Goal: Task Accomplishment & Management: Manage account settings

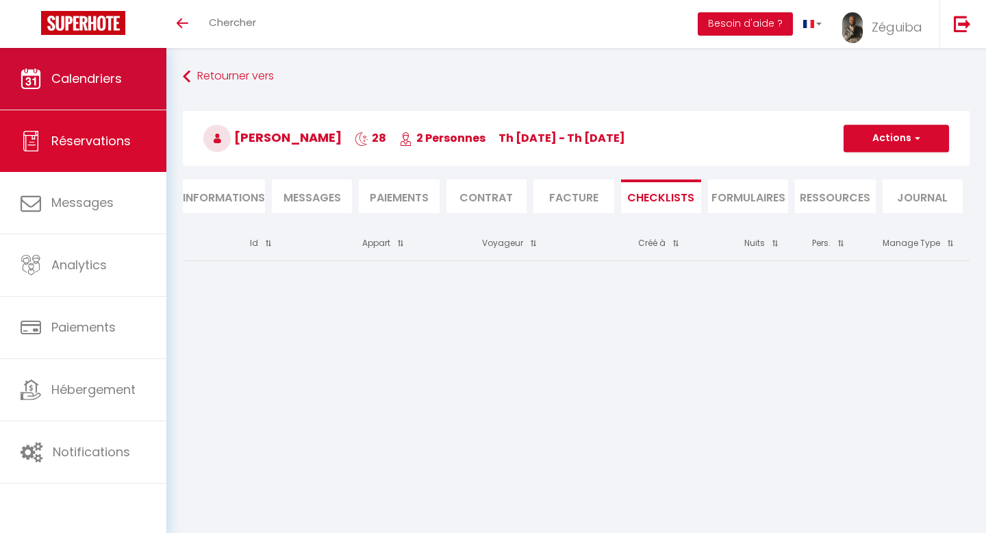
click at [120, 81] on span "Calendriers" at bounding box center [86, 78] width 71 height 17
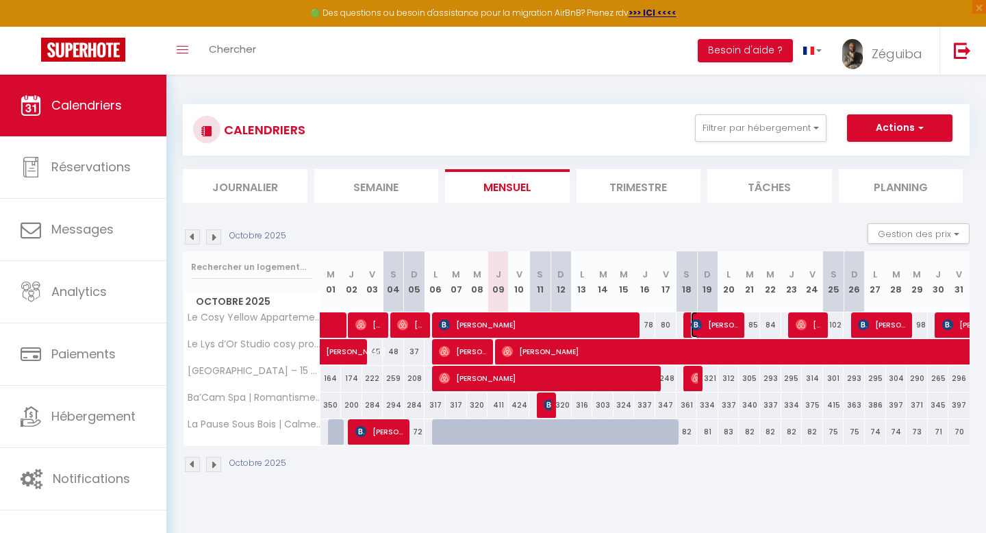
click at [713, 330] on span "[PERSON_NAME]" at bounding box center [715, 325] width 49 height 26
select select "OK"
select select "0"
select select "1"
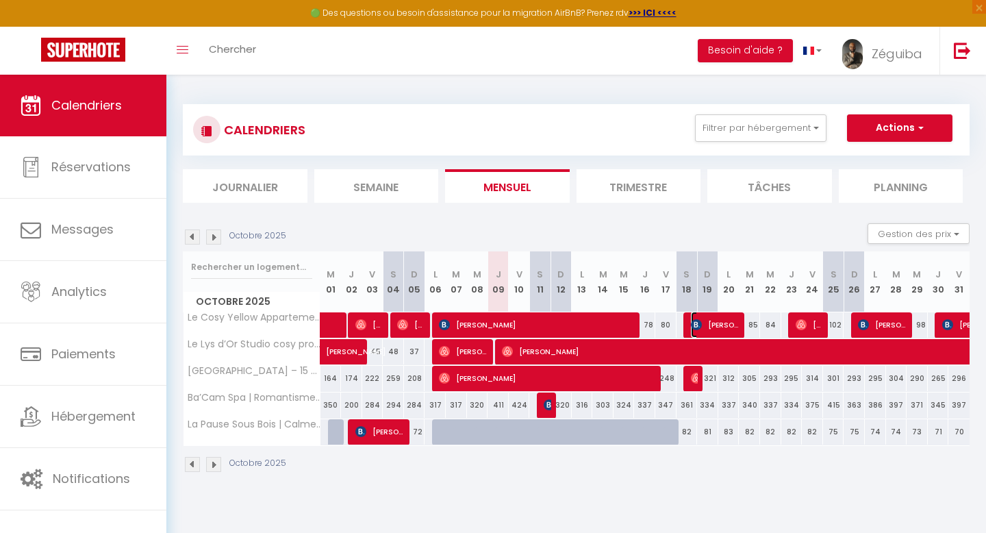
select select "1"
select select
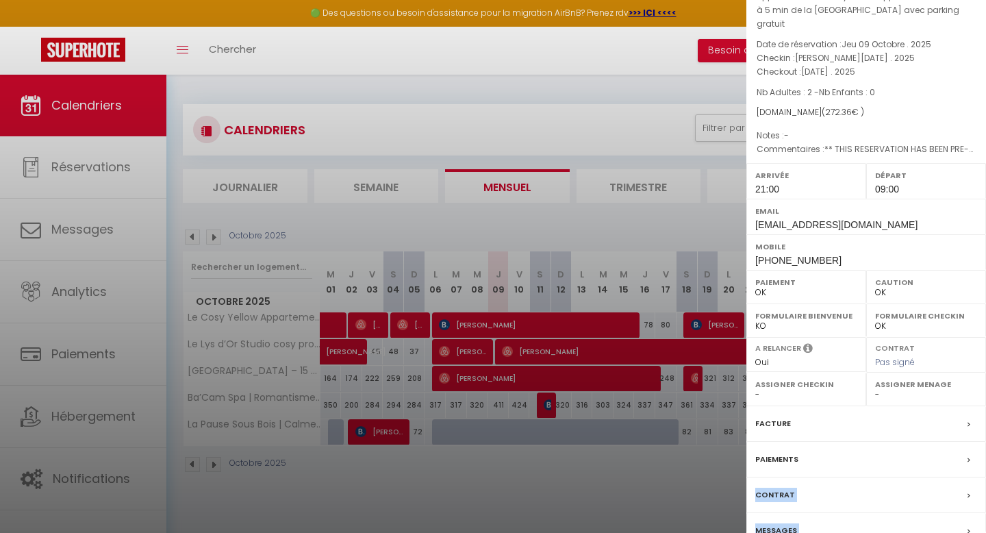
scroll to position [119, 0]
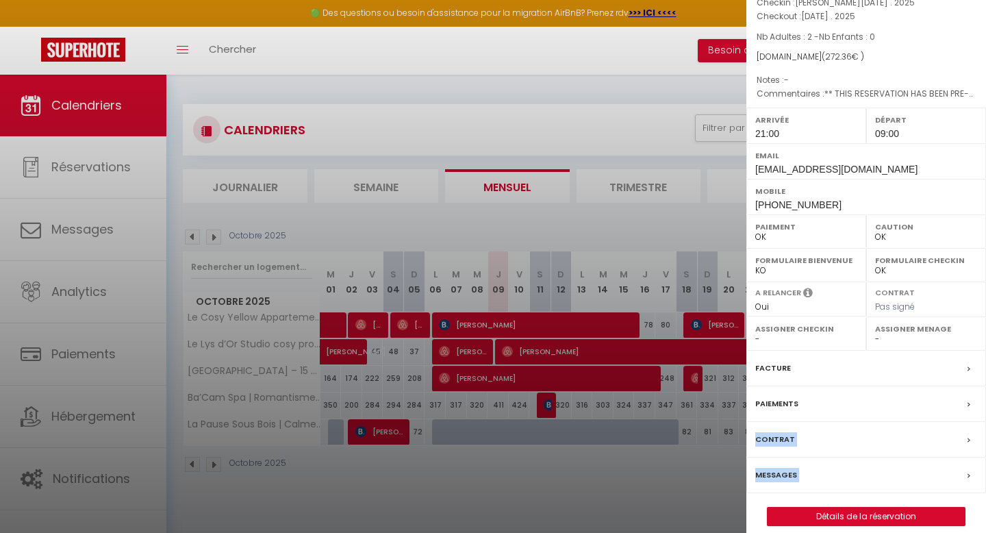
drag, startPoint x: 898, startPoint y: 510, endPoint x: 902, endPoint y: 527, distance: 17.5
click at [904, 531] on div "x [PERSON_NAME] ( 6923883 ) Appartement : Le Cosy Yellow Appartement lumineux à…" at bounding box center [866, 213] width 240 height 665
click at [882, 507] on link "Détails de la réservation" at bounding box center [866, 516] width 197 height 18
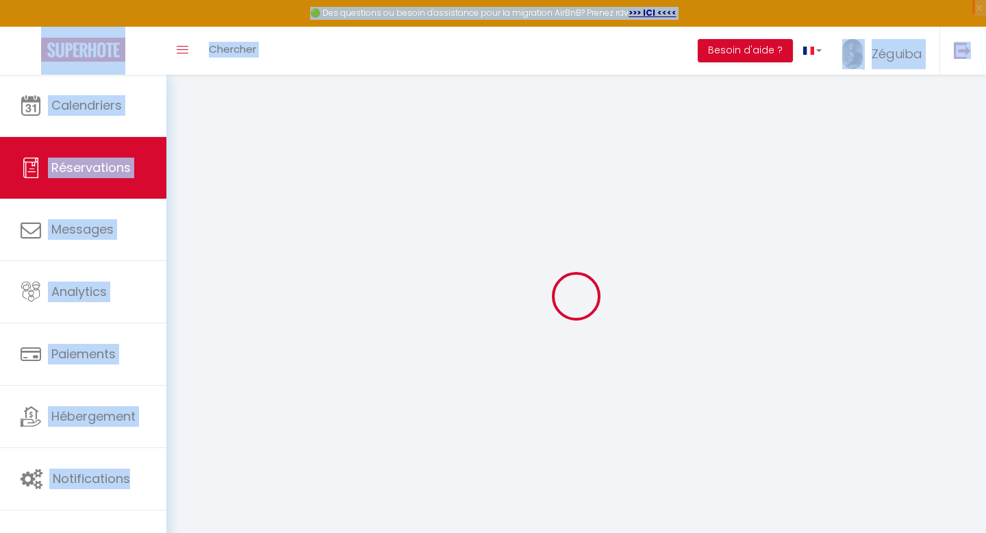
select select
checkbox input "false"
select select
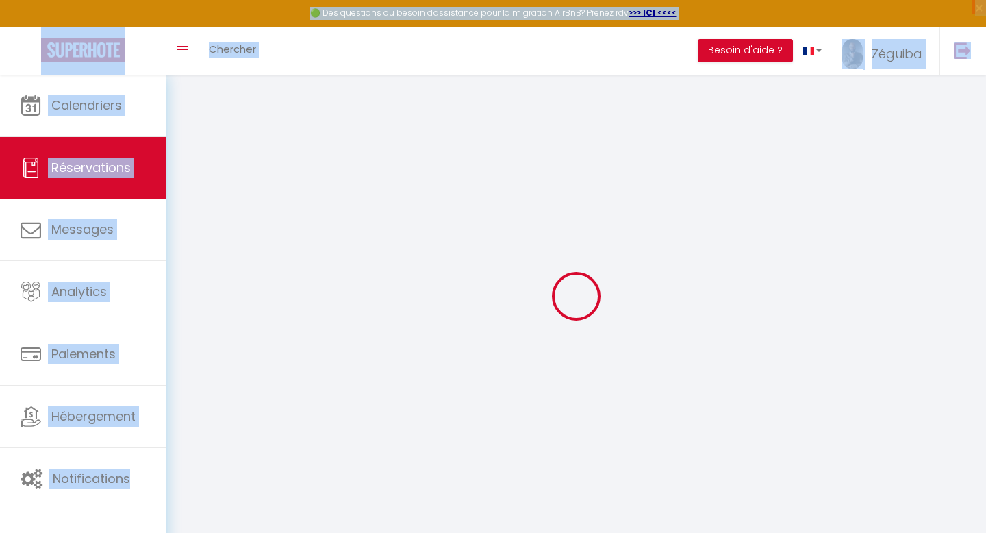
checkbox input "false"
type voyageur1 "** THIS RESERVATION HAS BEEN PRE-PAID ** Reservation has a cancellation grace p…"
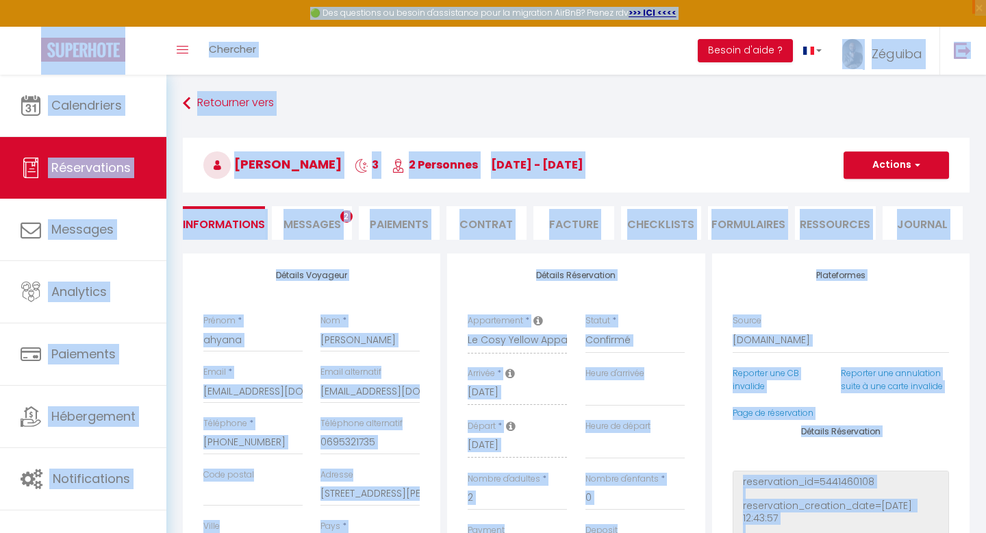
type input "60"
type input "2.97"
select select
checkbox input "false"
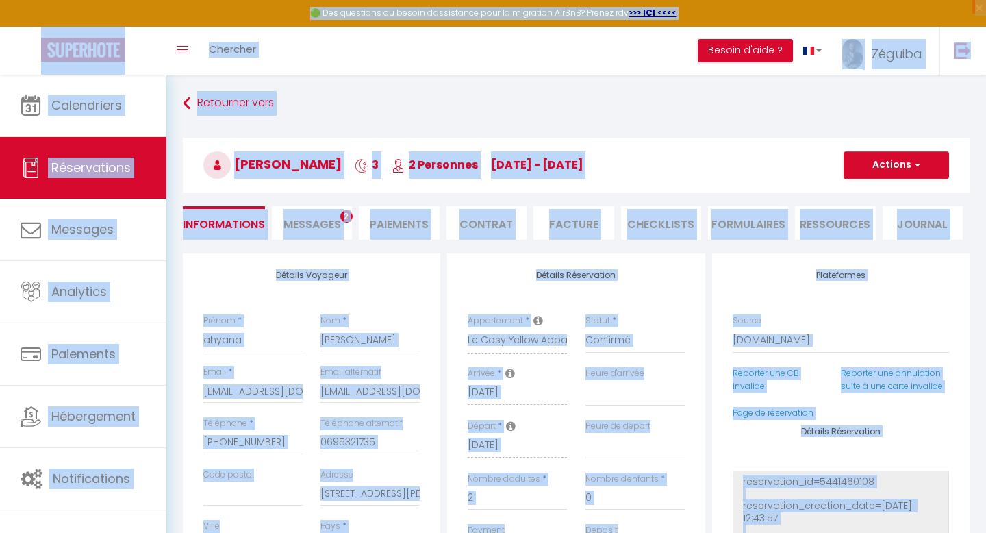
select select "21:00"
select select "09:00"
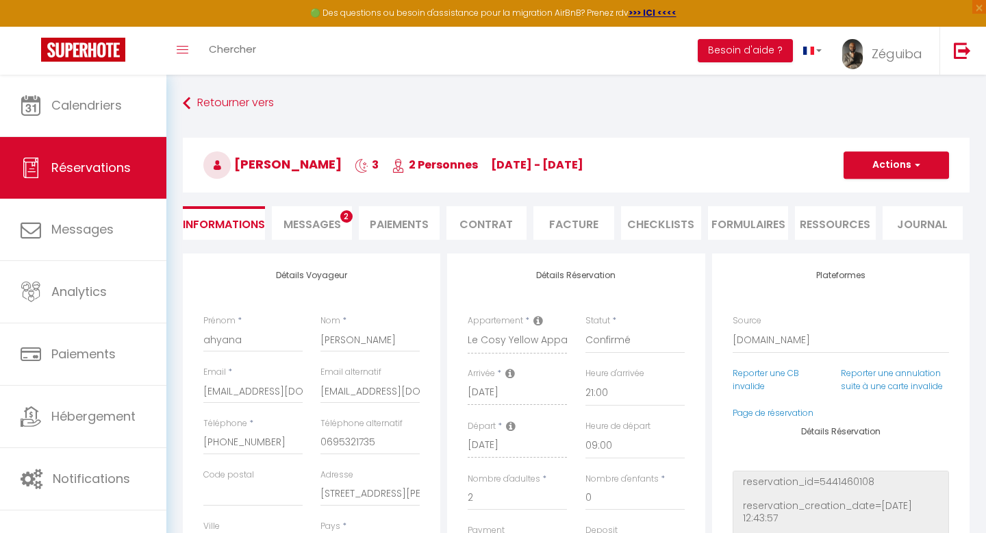
click at [492, 223] on li "Contrat" at bounding box center [486, 223] width 80 height 34
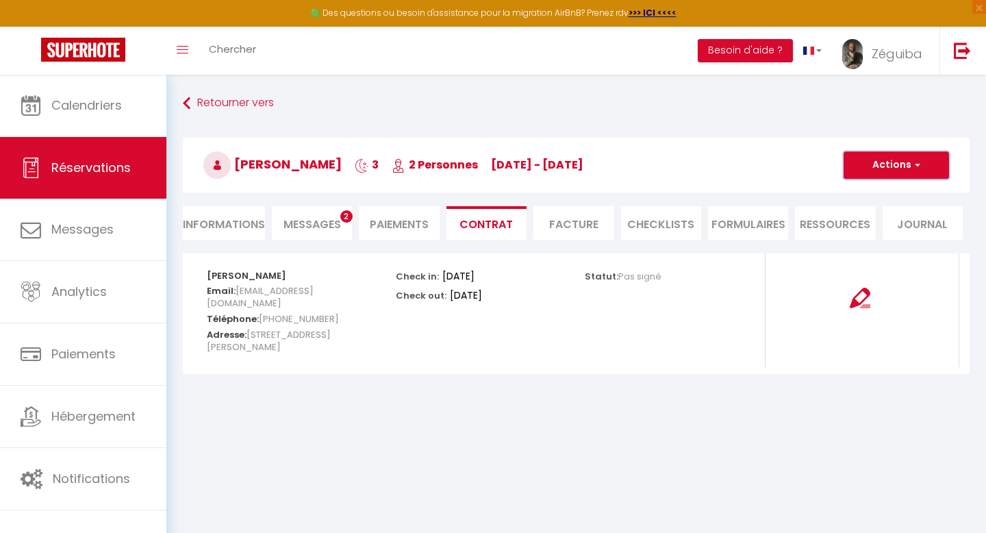
click at [909, 169] on button "Actions" at bounding box center [896, 164] width 105 height 27
click at [878, 214] on link "Envoyer le contrat" at bounding box center [885, 213] width 115 height 18
type input "[EMAIL_ADDRESS][DOMAIN_NAME]"
select select "fr"
type input "Votre contrat 6923883 - Le Cosy Yellow Appartement lumineux à 5 min de la [GEOG…"
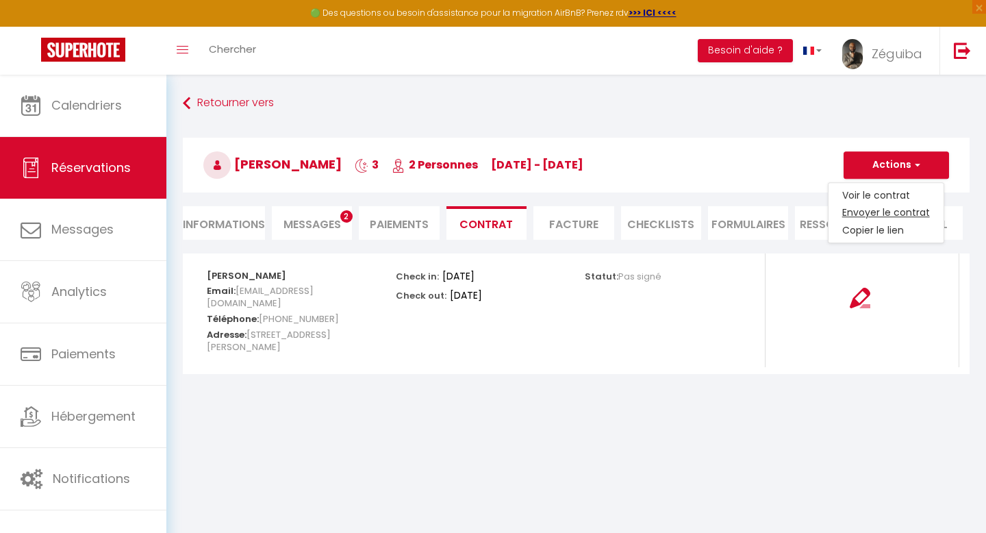
type textarea "Bonjour, Nous vous invitons à cliquer sur le lien suivant pour signer votre con…"
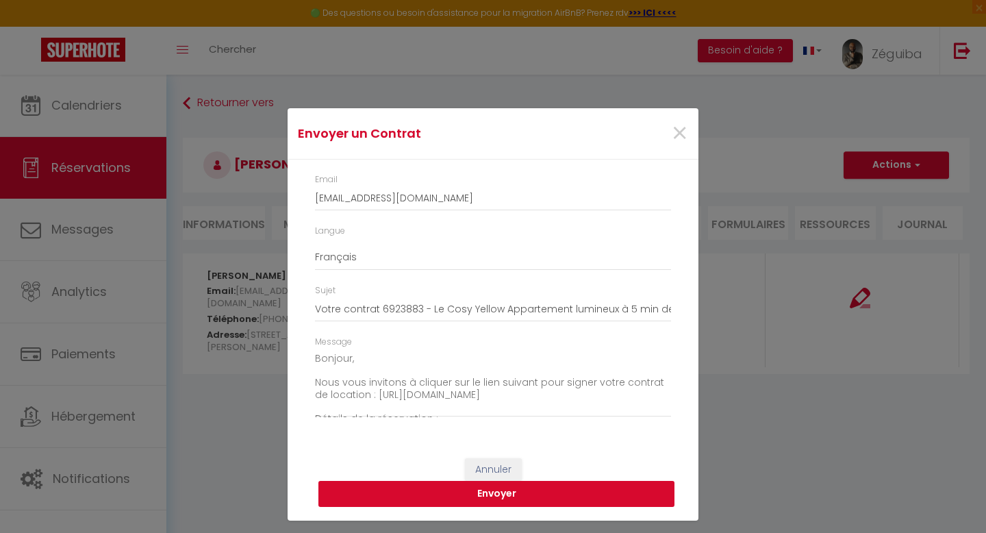
click at [466, 487] on button "Envoyer" at bounding box center [496, 494] width 356 height 26
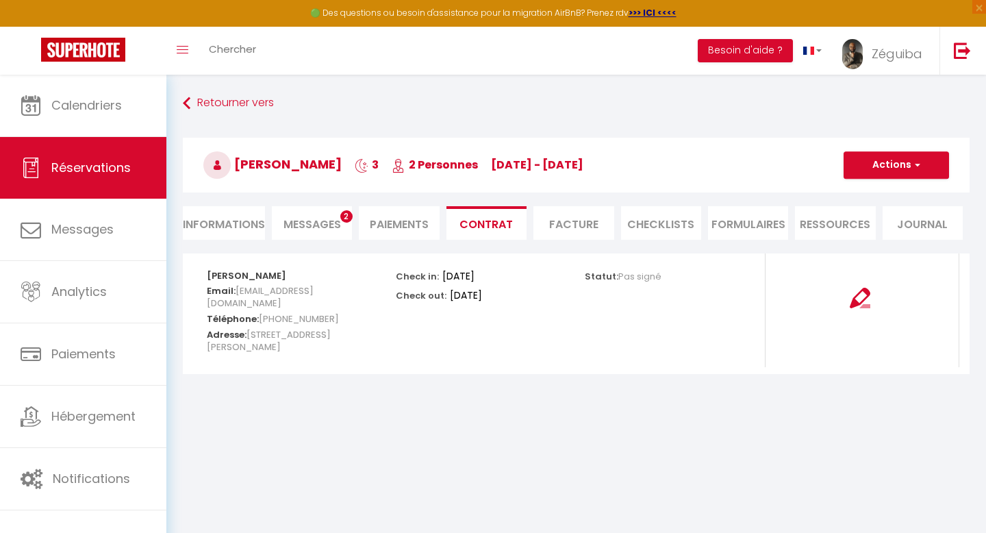
click at [318, 222] on span "Messages" at bounding box center [312, 224] width 58 height 16
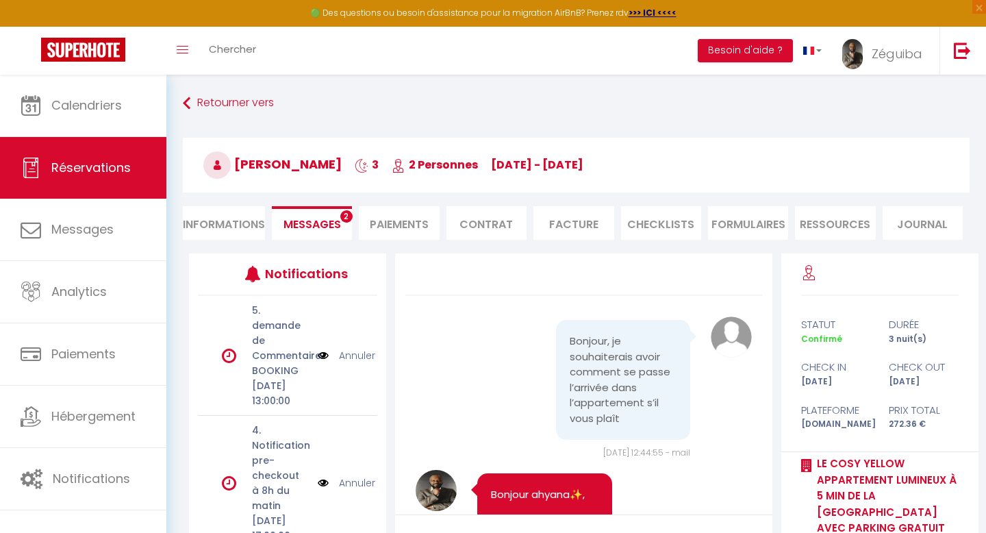
scroll to position [2953, 0]
